Goal: Information Seeking & Learning: Learn about a topic

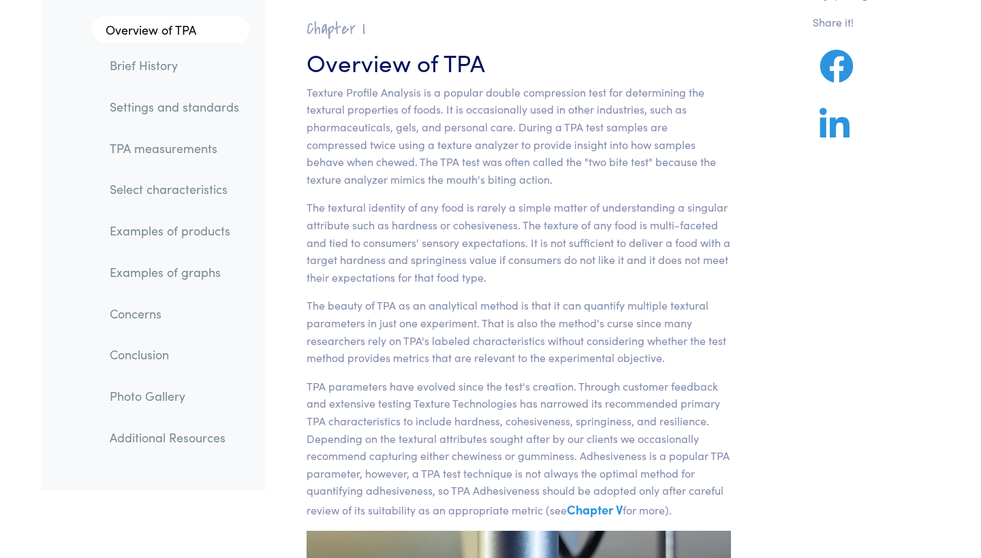
scroll to position [92, 0]
click at [146, 110] on link "Settings and standards" at bounding box center [174, 106] width 151 height 31
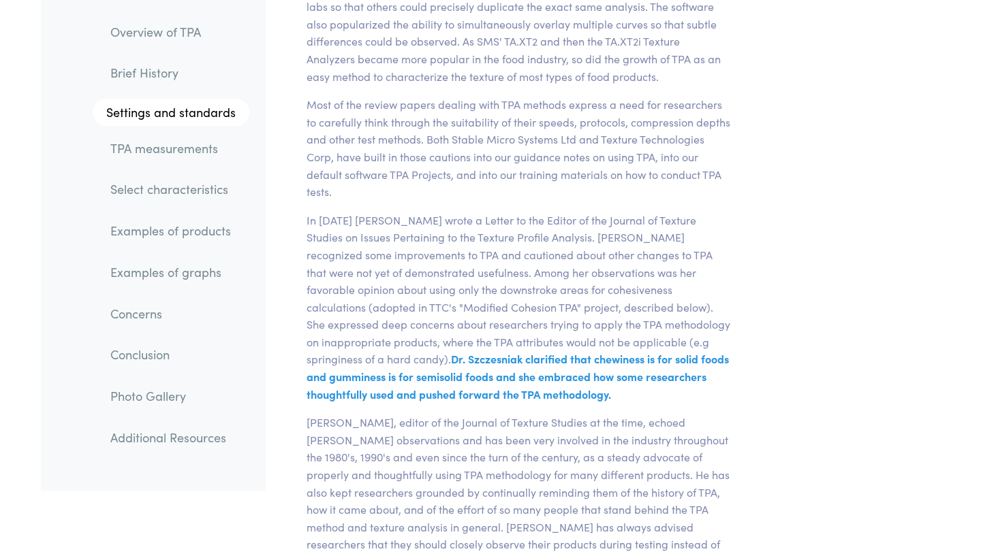
scroll to position [5116, 0]
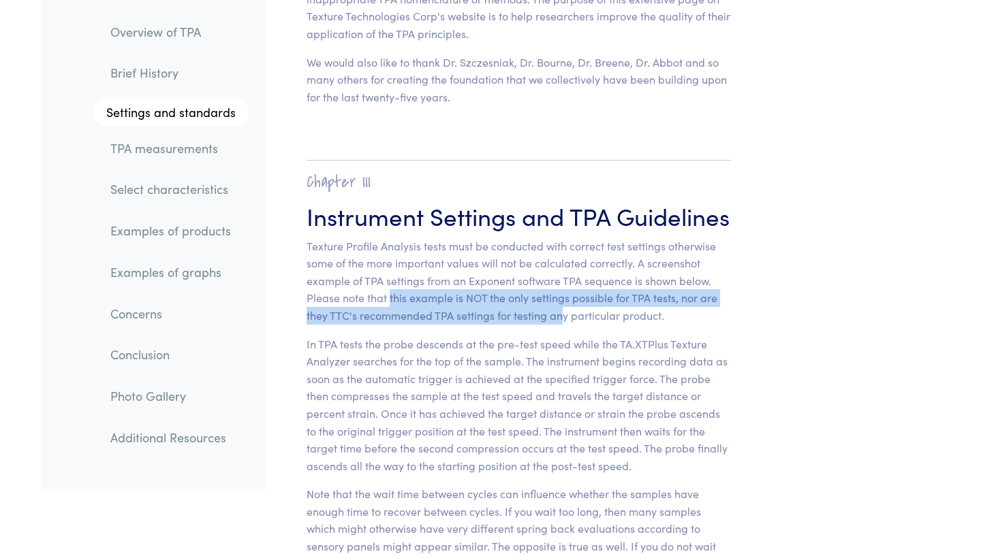
drag, startPoint x: 389, startPoint y: 195, endPoint x: 561, endPoint y: 215, distance: 172.8
click at [561, 238] on p "Texture Profile Analysis tests must be conducted with correct test settings oth…" at bounding box center [518, 281] width 424 height 87
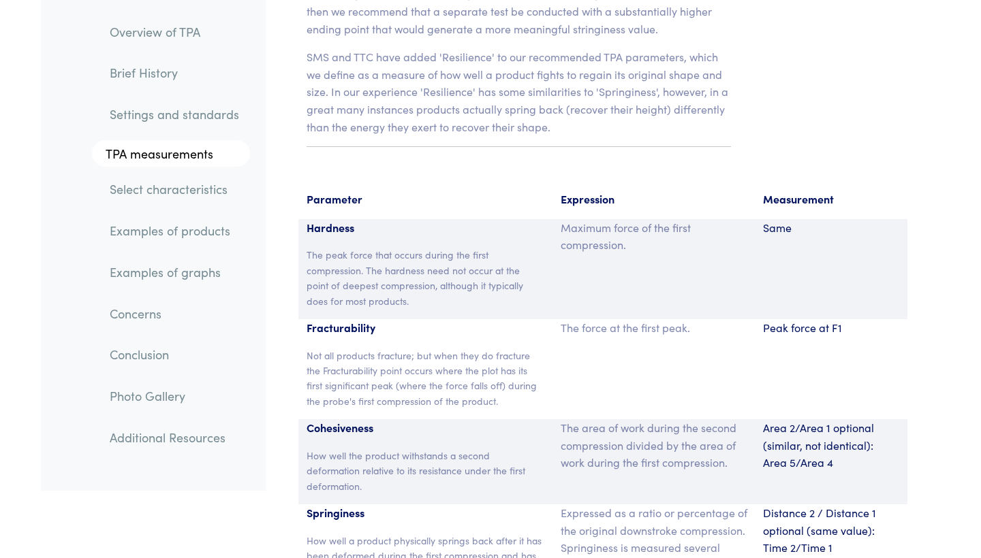
scroll to position [8842, 0]
click at [166, 225] on link "Examples of products" at bounding box center [174, 231] width 151 height 31
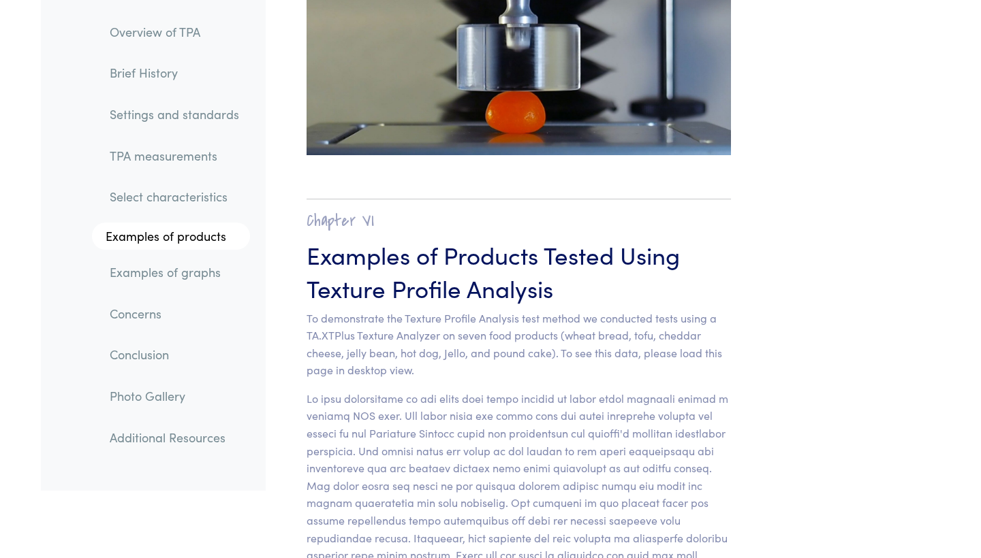
scroll to position [13316, 0]
drag, startPoint x: 368, startPoint y: 319, endPoint x: 569, endPoint y: 334, distance: 202.1
click at [569, 390] on p at bounding box center [518, 503] width 424 height 227
drag, startPoint x: 396, startPoint y: 367, endPoint x: 587, endPoint y: 367, distance: 190.7
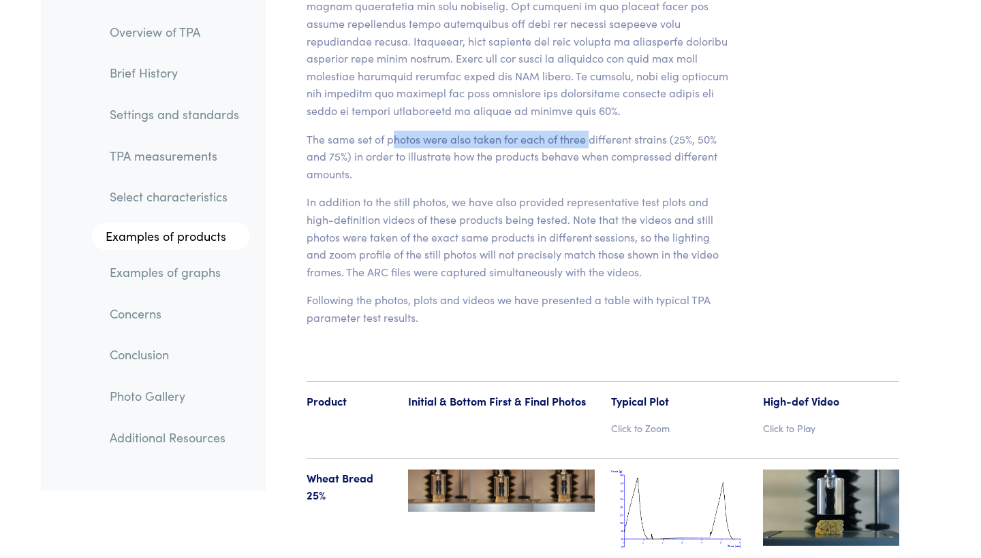
scroll to position [13816, 0]
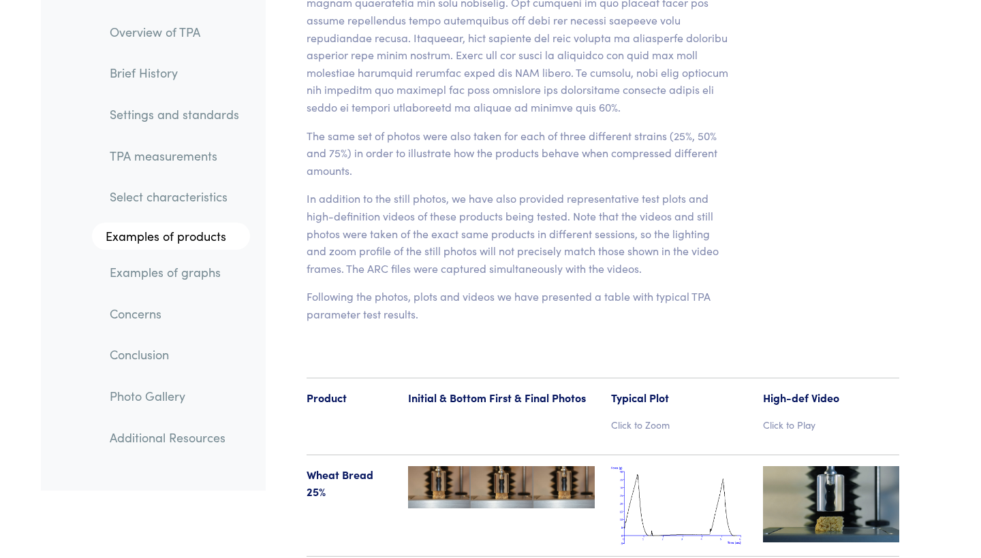
click at [769, 417] on p "Click to Play" at bounding box center [831, 424] width 136 height 15
click at [824, 467] on img at bounding box center [831, 505] width 136 height 76
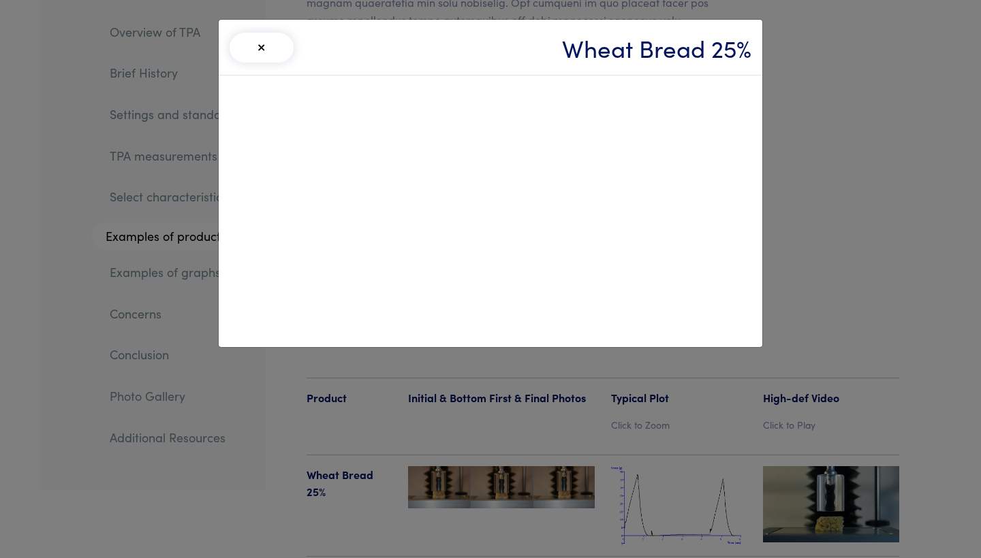
click at [832, 27] on div "× Wheat Bread 25%" at bounding box center [490, 279] width 981 height 558
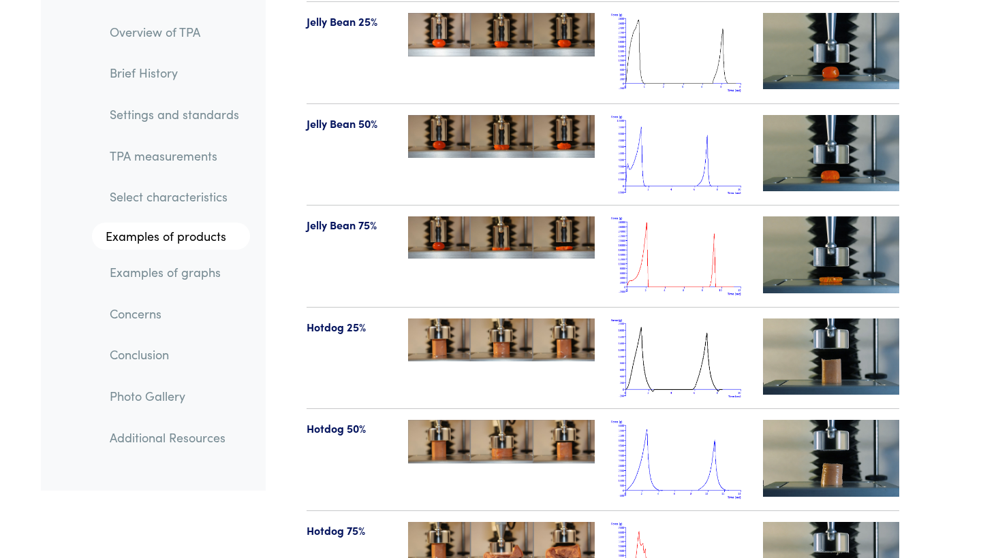
scroll to position [15188, 0]
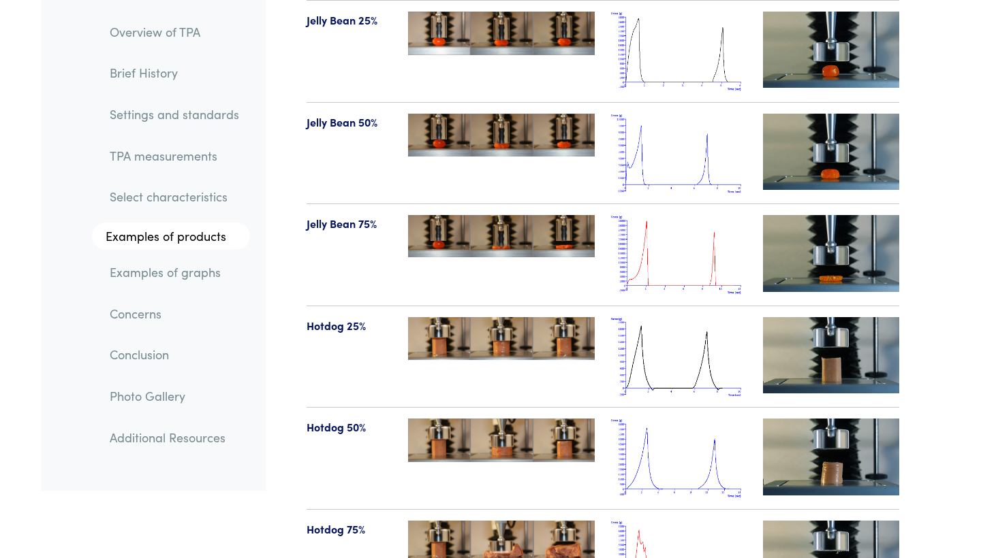
click at [200, 233] on link "Examples of products" at bounding box center [171, 236] width 158 height 27
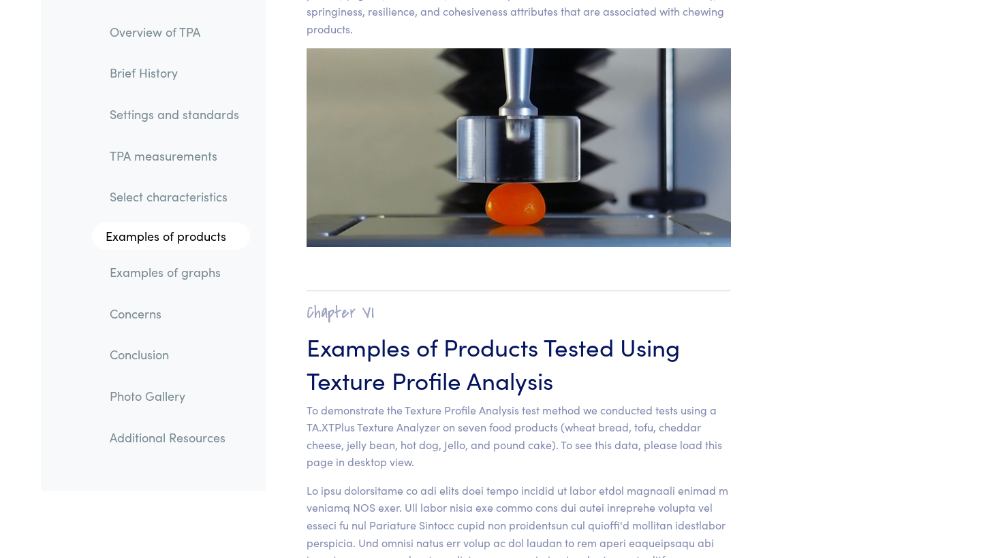
drag, startPoint x: 548, startPoint y: 397, endPoint x: 561, endPoint y: 428, distance: 33.3
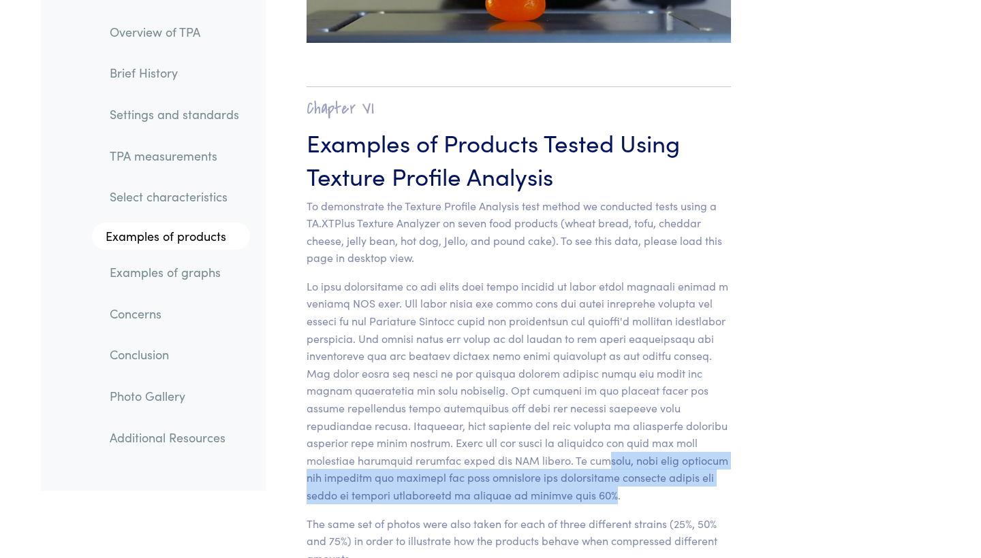
scroll to position [13431, 0]
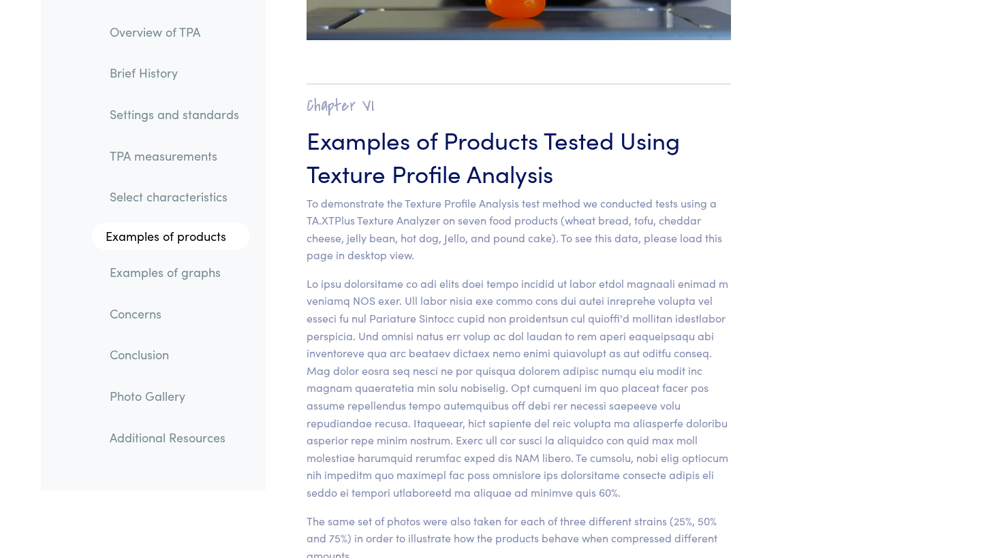
drag, startPoint x: 390, startPoint y: 316, endPoint x: 644, endPoint y: 386, distance: 263.5
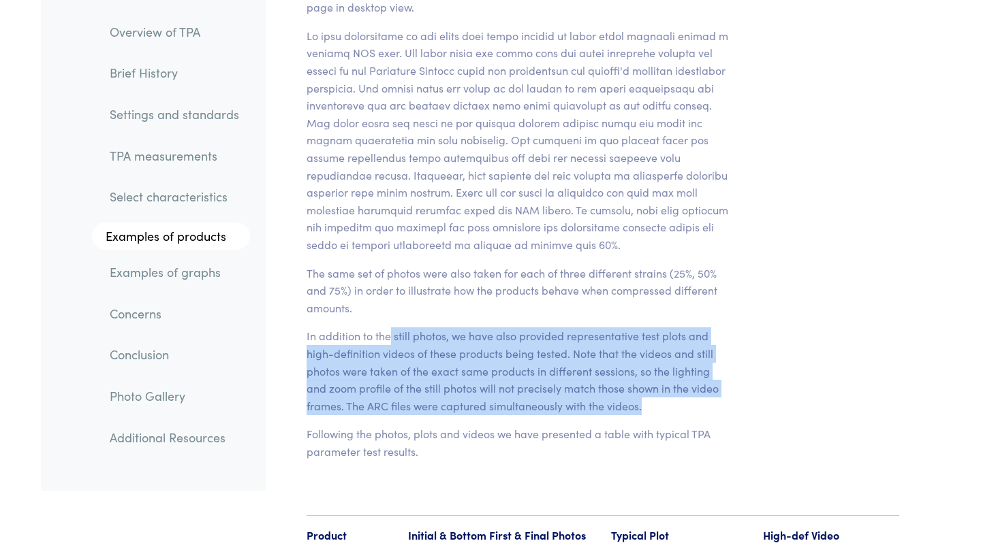
scroll to position [13685, 0]
